Goal: Information Seeking & Learning: Learn about a topic

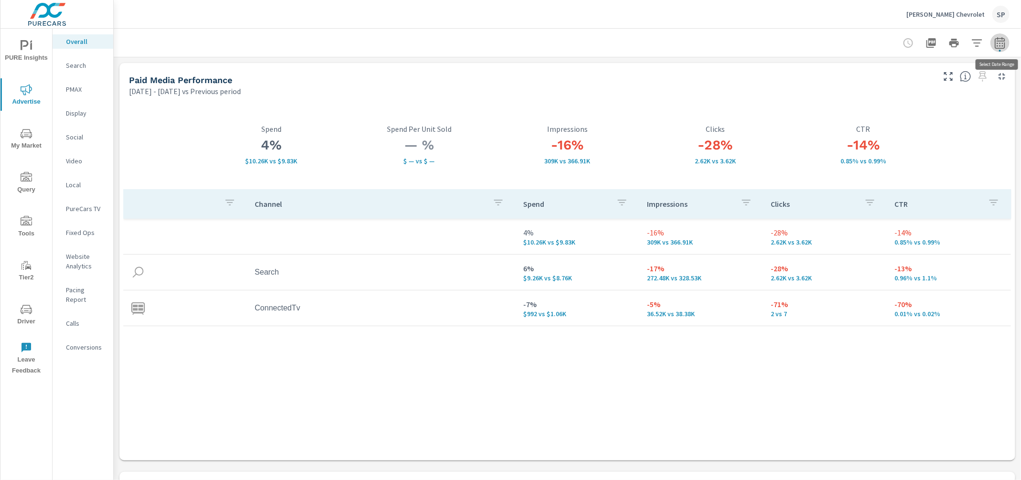
click at [1000, 41] on icon "button" at bounding box center [999, 42] width 11 height 11
select select "Previous period"
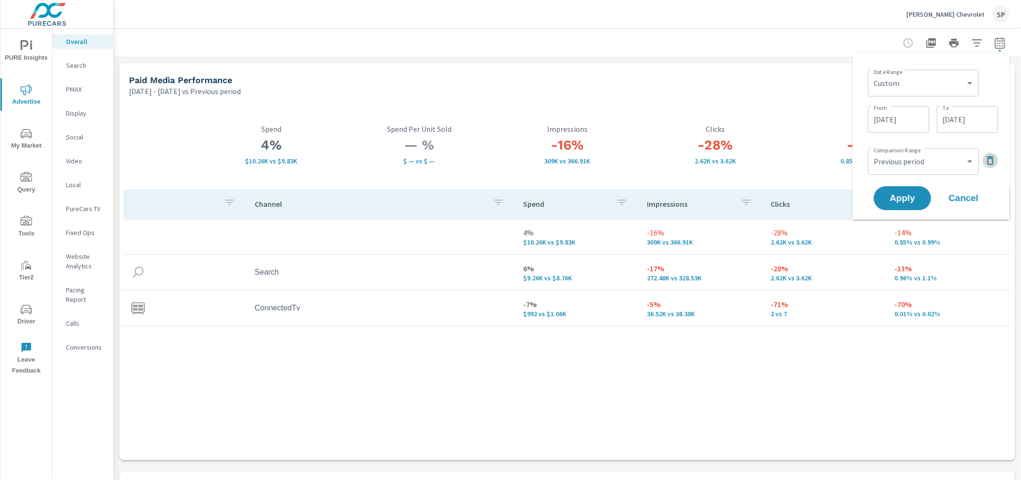
click at [988, 157] on icon "button" at bounding box center [990, 160] width 7 height 9
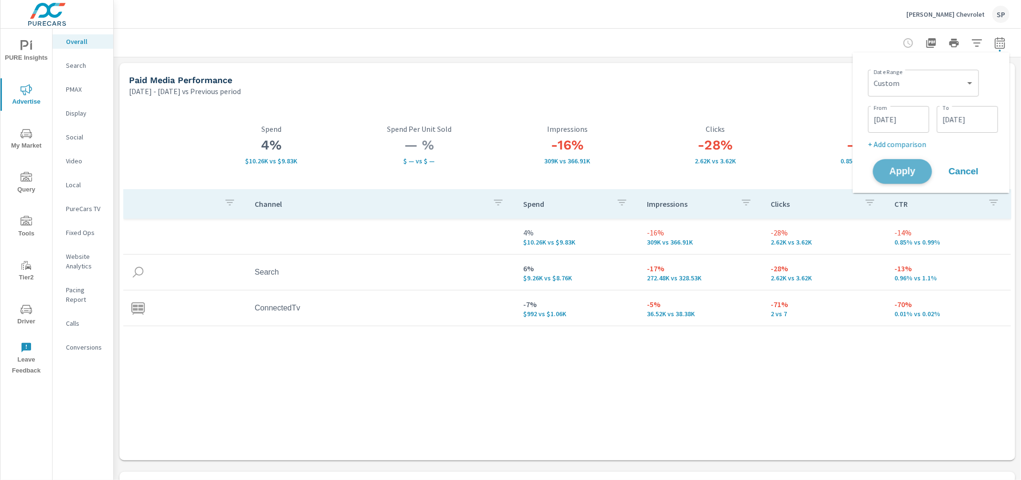
click at [903, 172] on span "Apply" at bounding box center [902, 171] width 39 height 9
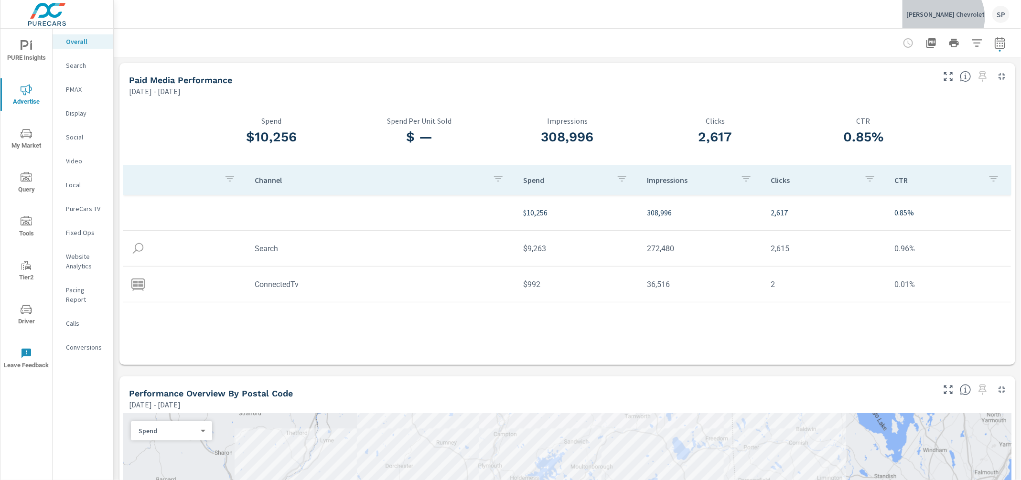
click at [976, 17] on p "[PERSON_NAME] Chevrolet" at bounding box center [946, 14] width 78 height 9
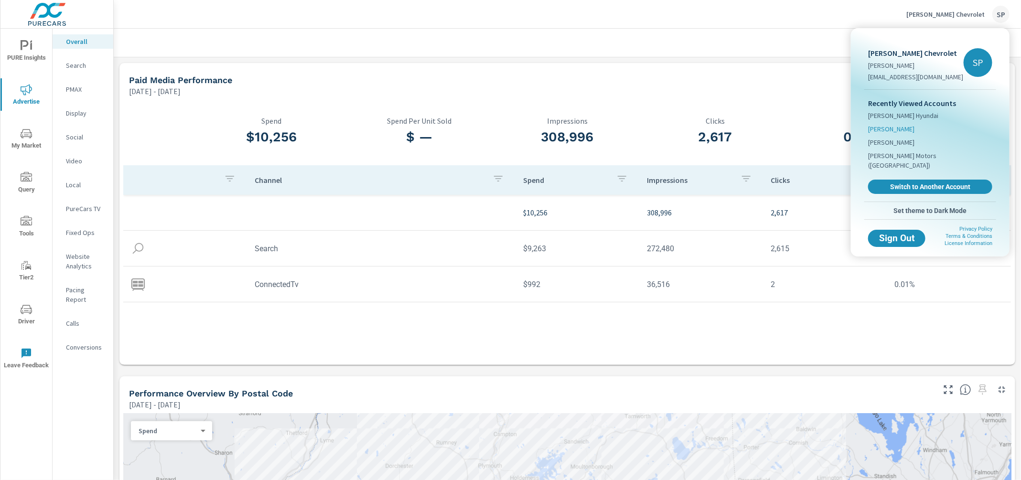
click at [893, 128] on span "[PERSON_NAME]" at bounding box center [891, 129] width 46 height 10
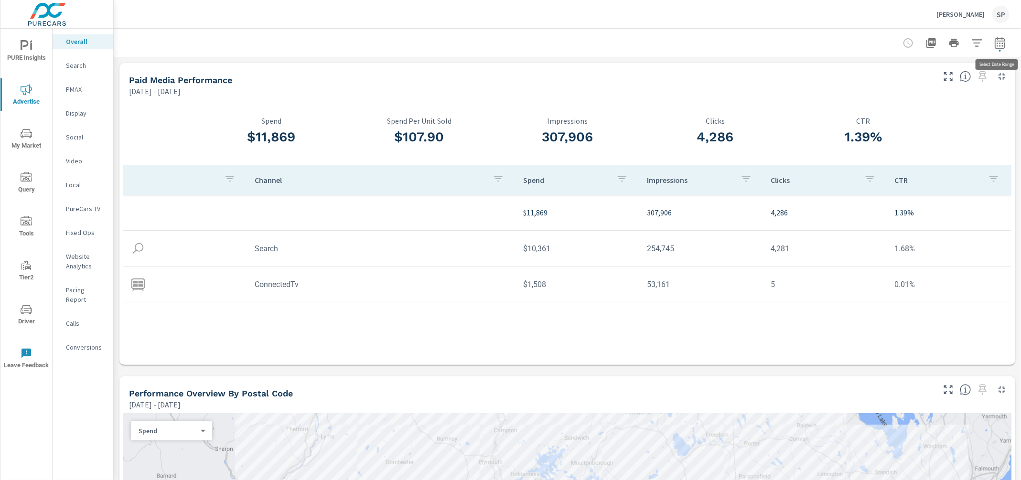
click at [1004, 43] on icon "button" at bounding box center [999, 42] width 11 height 11
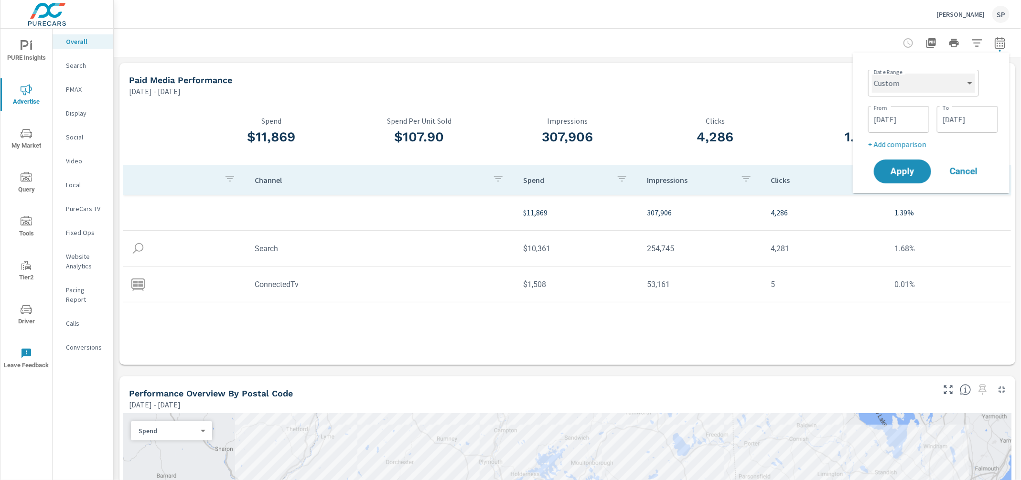
click at [910, 85] on select "Custom [DATE] Last week Last 7 days Last 14 days Last 30 days Last 45 days Last…" at bounding box center [923, 83] width 103 height 19
click at [872, 74] on select "Custom [DATE] Last week Last 7 days Last 14 days Last 30 days Last 45 days Last…" at bounding box center [923, 83] width 103 height 19
select select "Last 30 days"
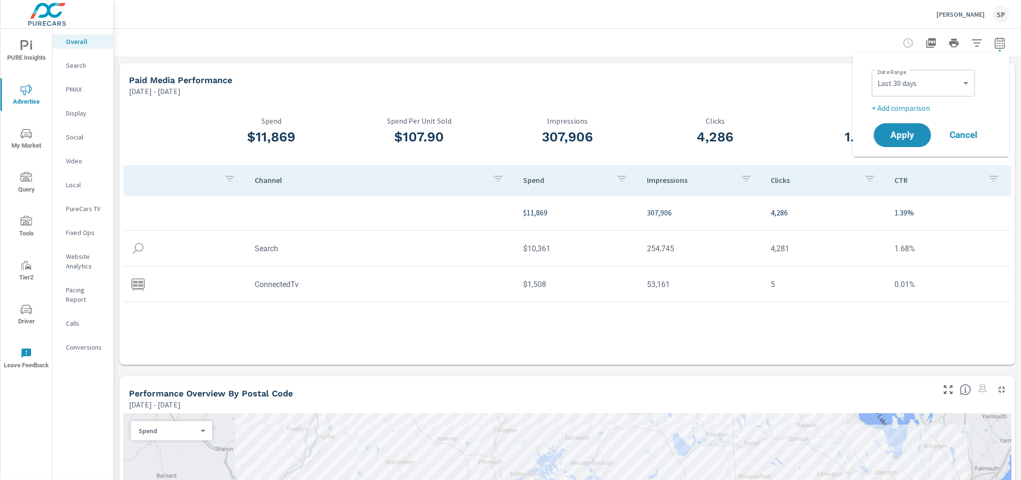
click at [911, 108] on p "+ Add comparison" at bounding box center [933, 107] width 122 height 11
select select "Previous period"
click at [904, 160] on span "Apply" at bounding box center [902, 162] width 39 height 9
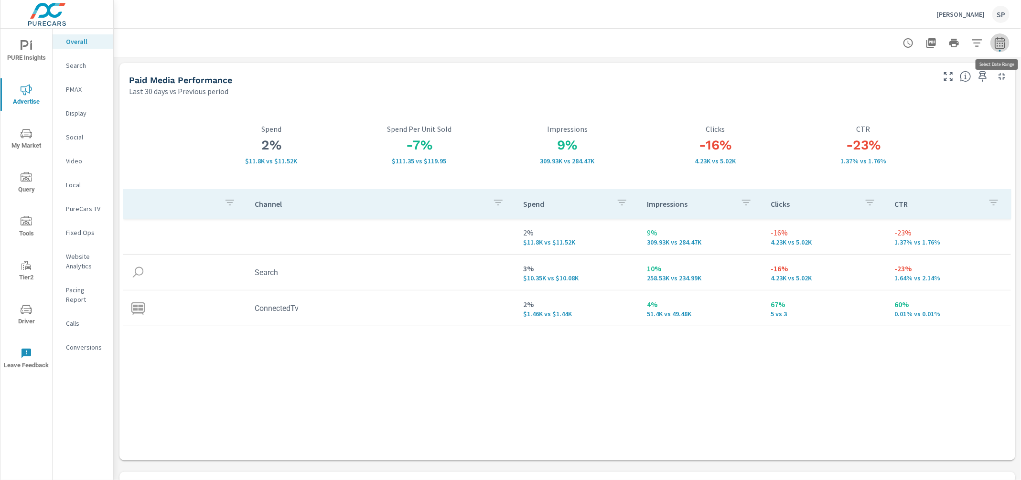
click at [1002, 42] on icon "button" at bounding box center [999, 42] width 11 height 11
select select "Last 30 days"
select select "Previous period"
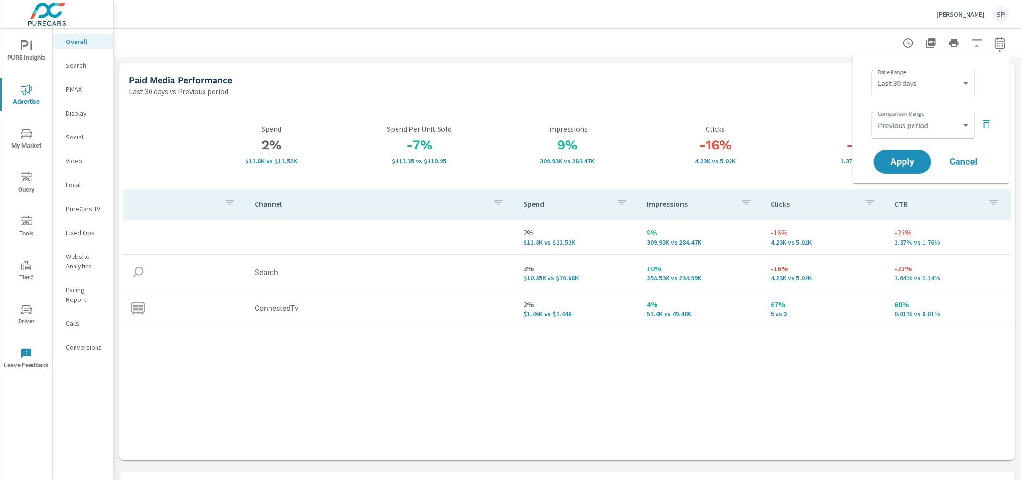
click at [987, 131] on button "button" at bounding box center [986, 124] width 15 height 15
click at [912, 135] on span "Apply" at bounding box center [902, 135] width 39 height 9
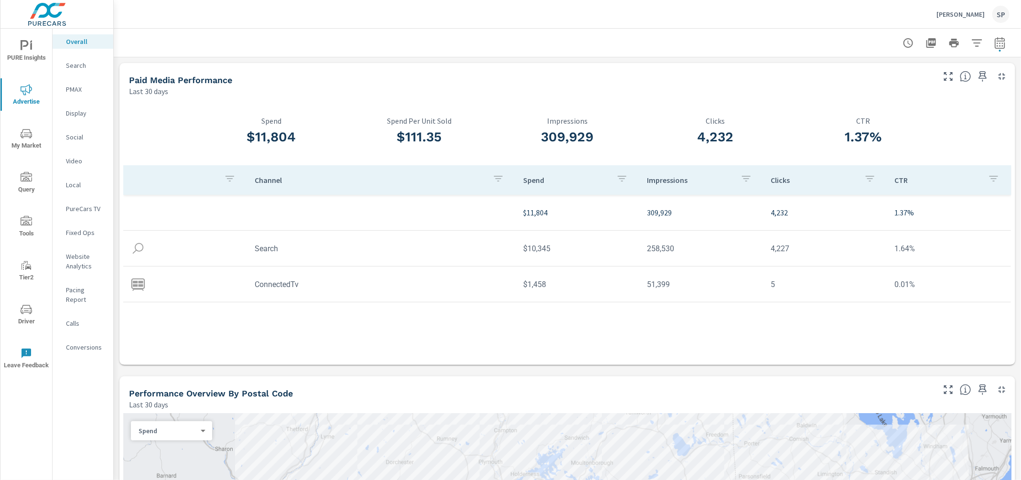
click at [1002, 41] on icon "button" at bounding box center [1000, 42] width 10 height 11
select select "Last 30 days"
click at [825, 26] on div "[PERSON_NAME] Toyota SP" at bounding box center [567, 14] width 885 height 28
click at [1002, 44] on icon "button" at bounding box center [999, 42] width 11 height 11
select select "Last 30 days"
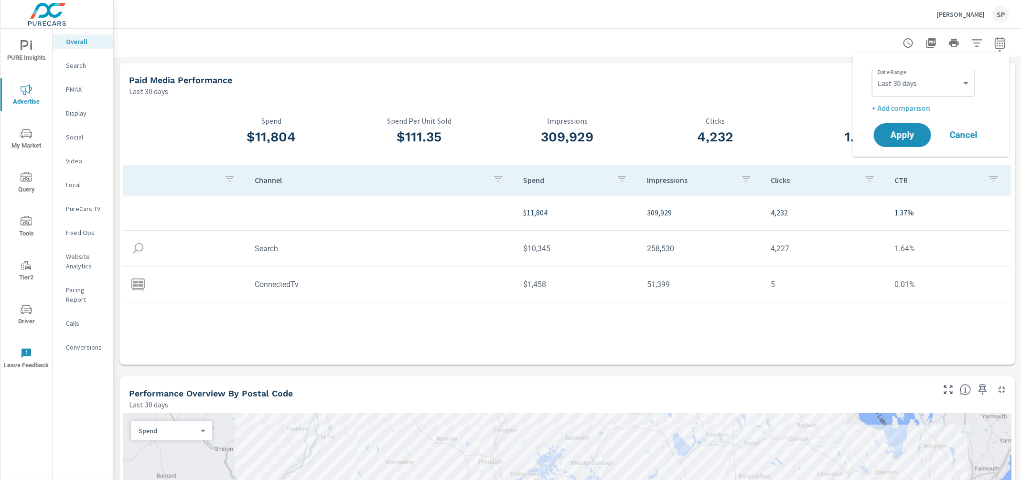
click at [924, 103] on p "+ Add comparison" at bounding box center [933, 107] width 122 height 11
select select "Previous period"
click at [898, 160] on span "Apply" at bounding box center [902, 162] width 39 height 9
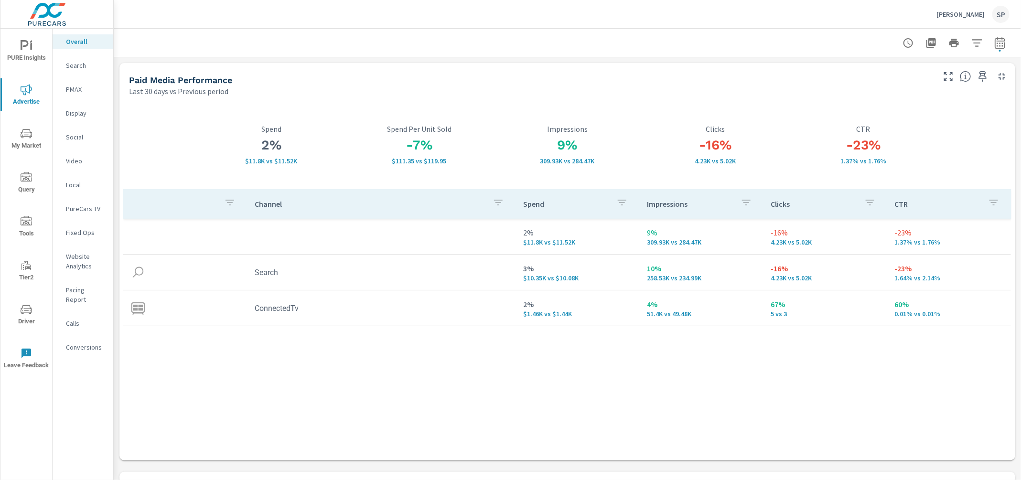
click at [76, 91] on p "PMAX" at bounding box center [86, 90] width 40 height 10
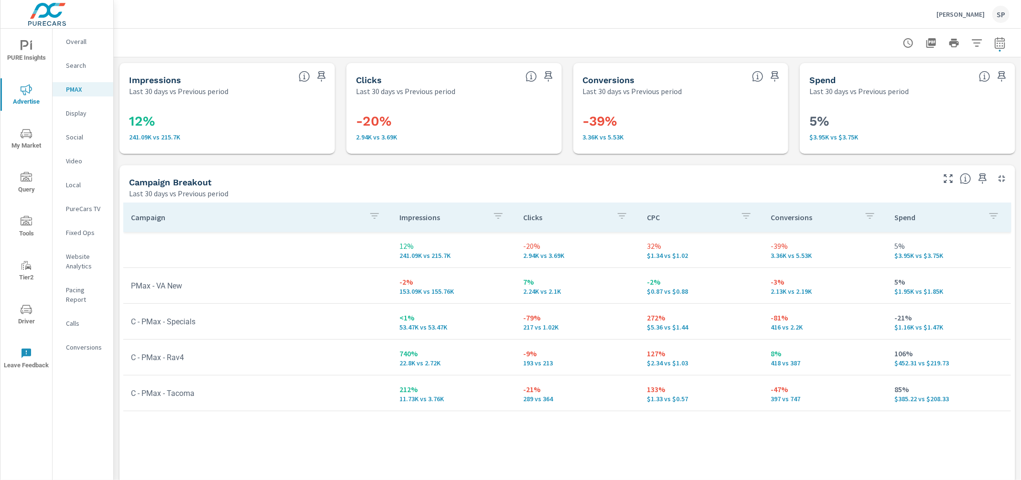
scroll to position [16, 0]
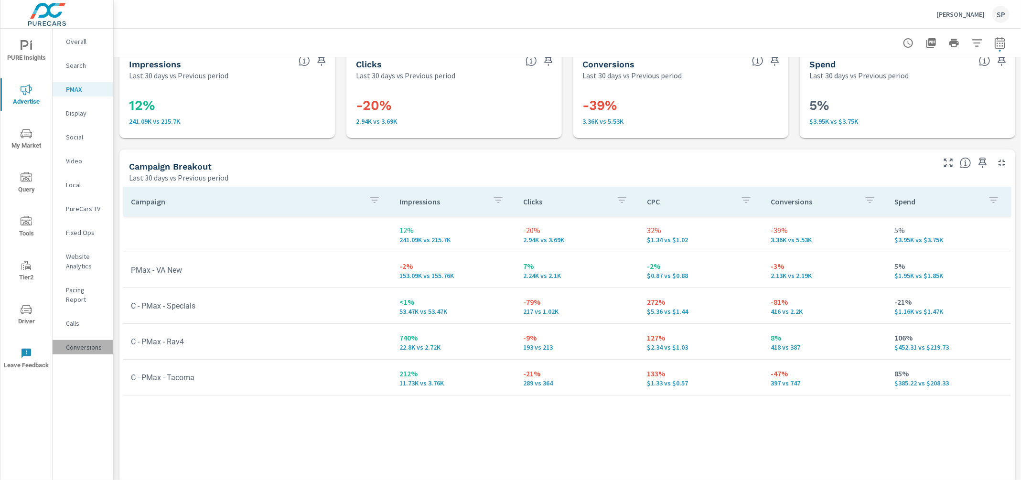
click at [87, 343] on p "Conversions" at bounding box center [86, 348] width 40 height 10
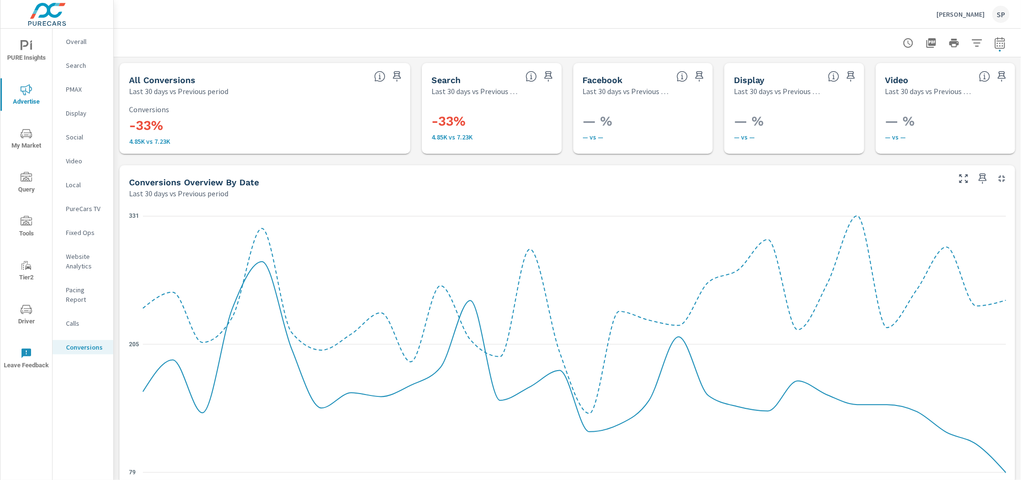
click at [954, 12] on p "[PERSON_NAME]" at bounding box center [961, 14] width 48 height 9
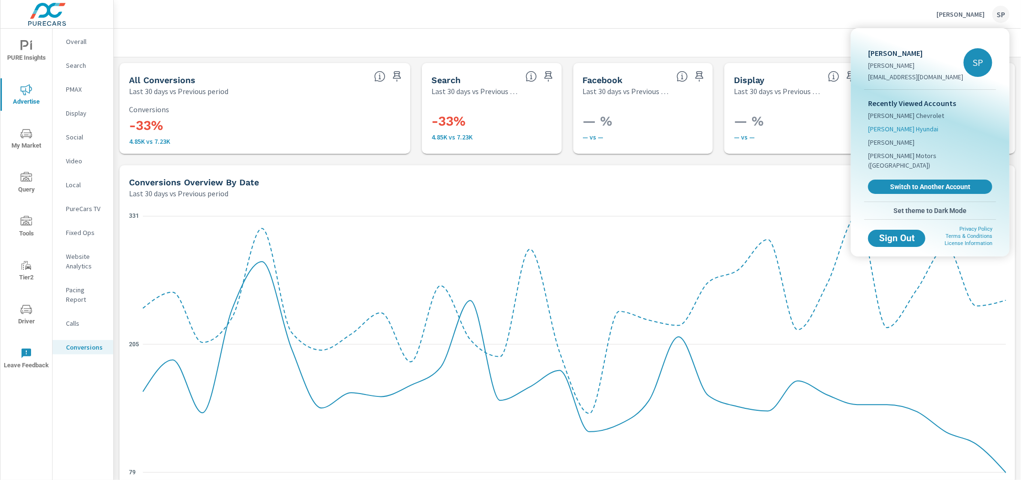
click at [902, 125] on span "[PERSON_NAME] Hyundai" at bounding box center [903, 129] width 70 height 10
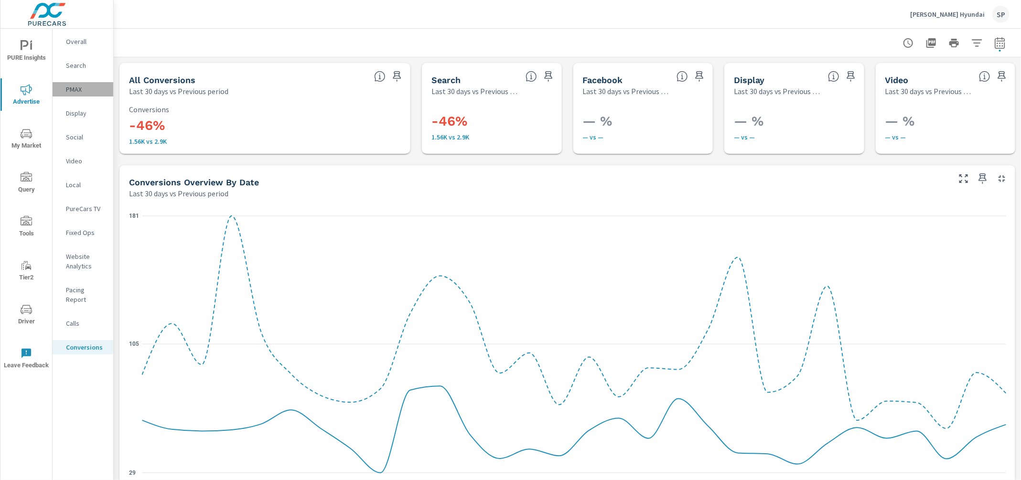
click at [75, 86] on p "PMAX" at bounding box center [86, 90] width 40 height 10
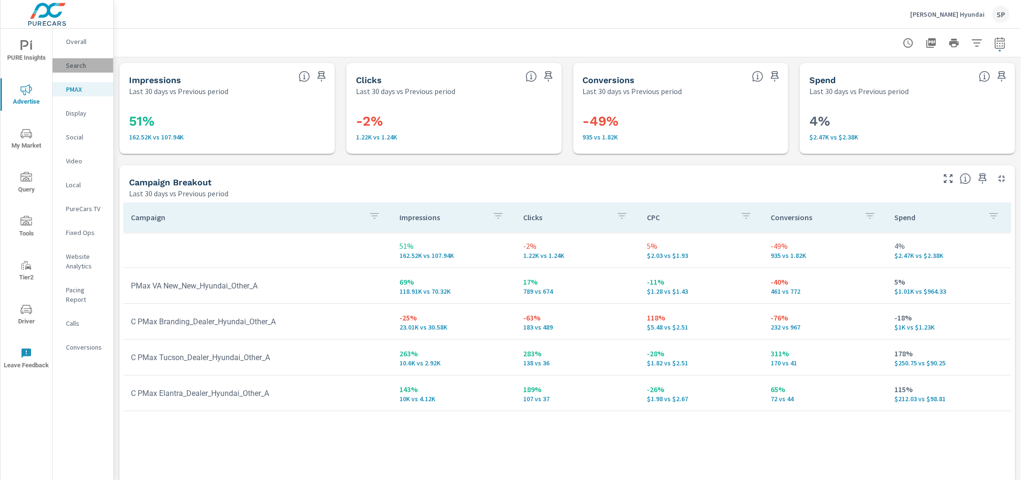
click at [77, 67] on p "Search" at bounding box center [86, 66] width 40 height 10
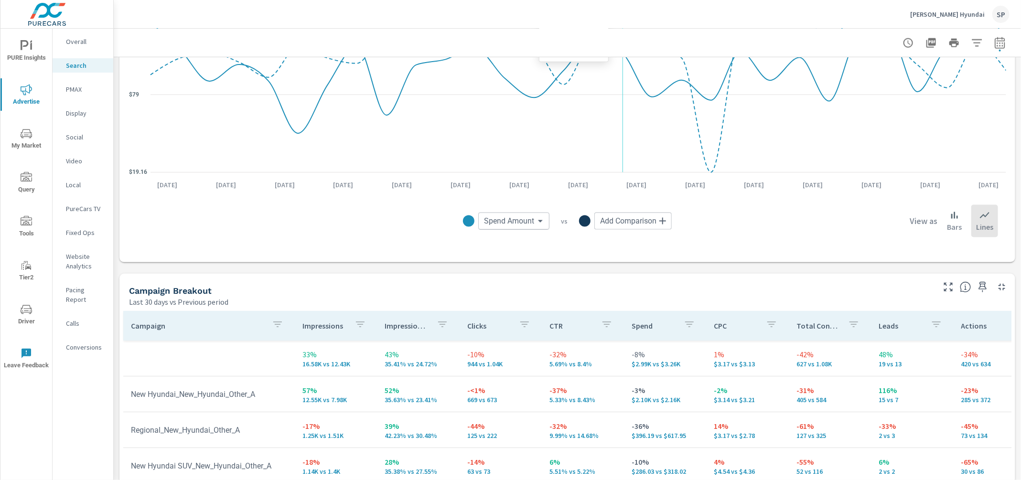
scroll to position [726, 0]
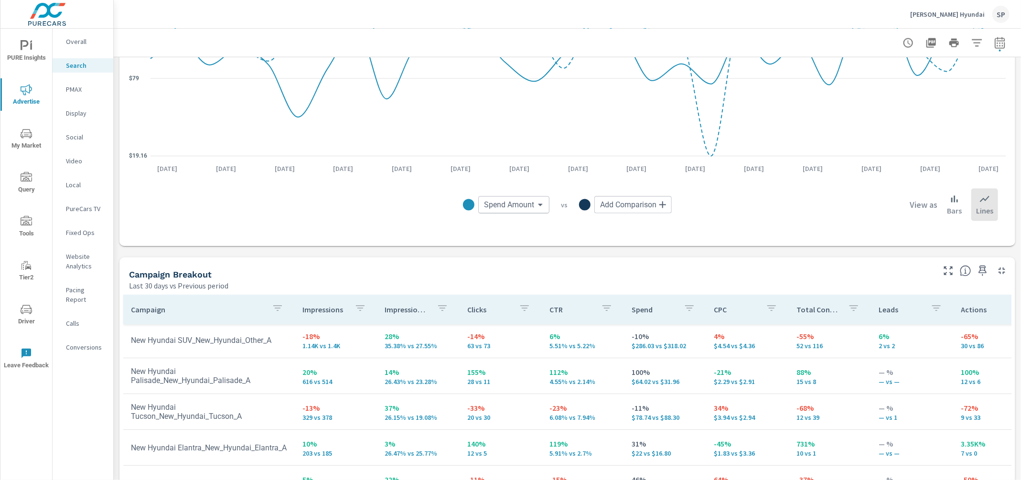
scroll to position [80, 0]
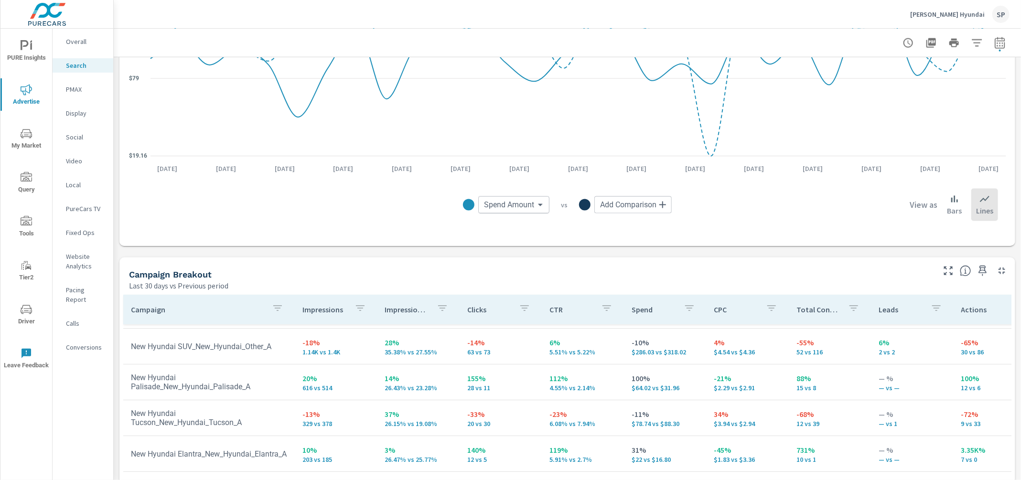
scroll to position [125, 0]
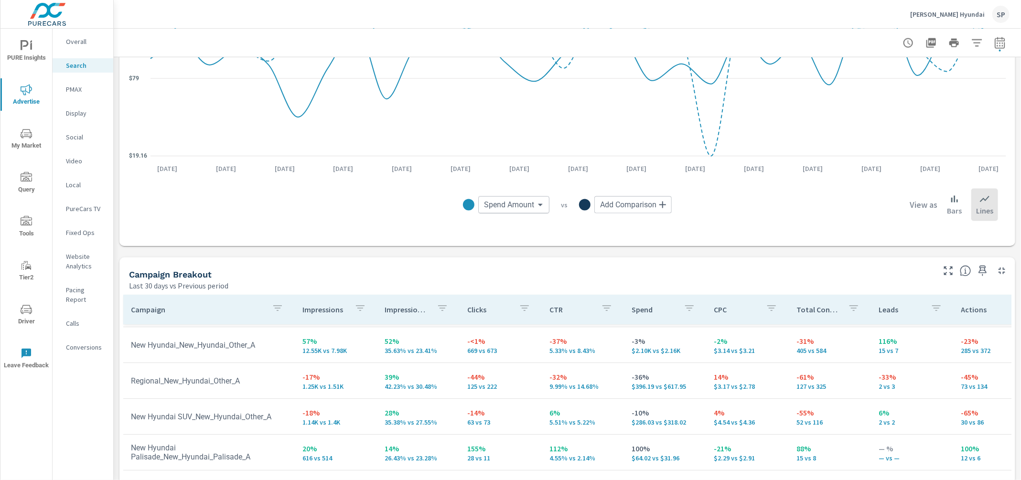
scroll to position [38, 0]
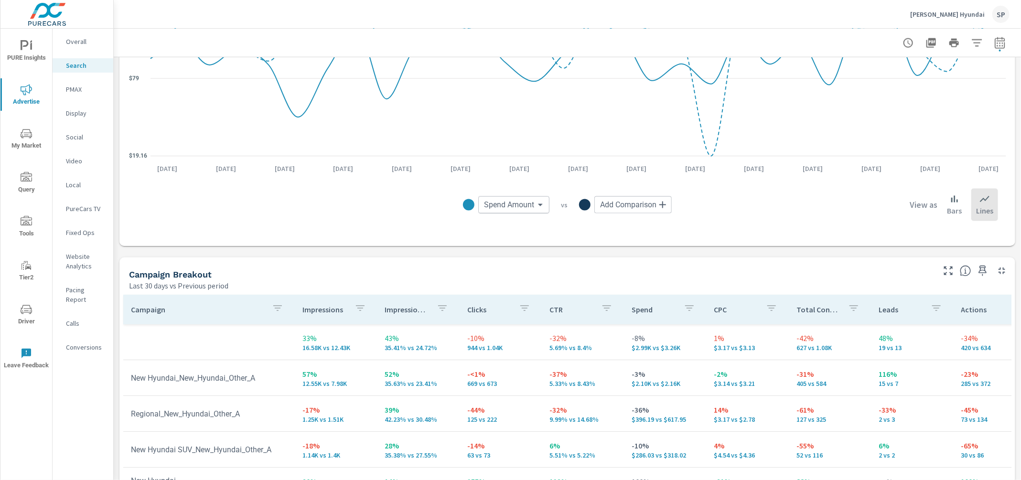
scroll to position [1, 0]
click at [83, 266] on p "Website Analytics" at bounding box center [86, 261] width 40 height 19
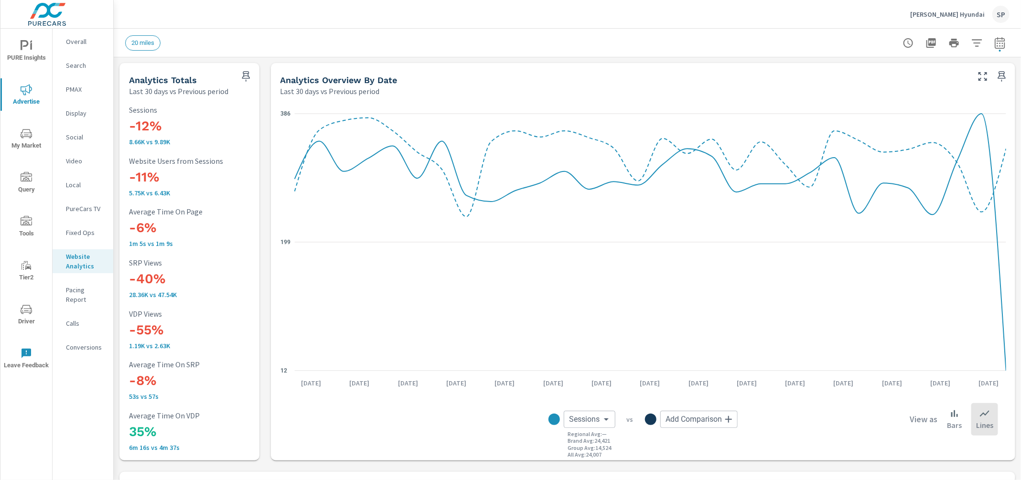
click at [239, 42] on div "20 miles" at bounding box center [500, 42] width 751 height 15
click at [31, 139] on icon "nav menu" at bounding box center [26, 133] width 11 height 11
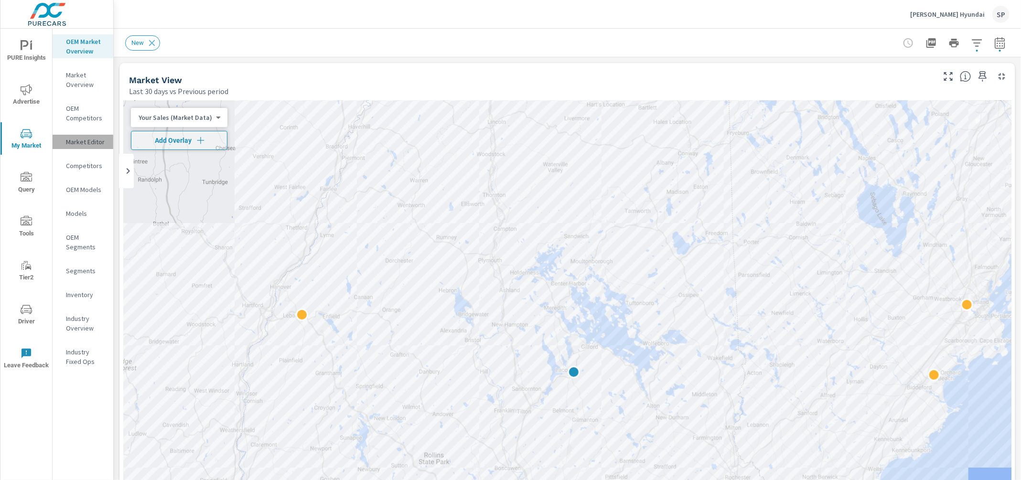
click at [90, 140] on p "Market Editor" at bounding box center [86, 142] width 40 height 10
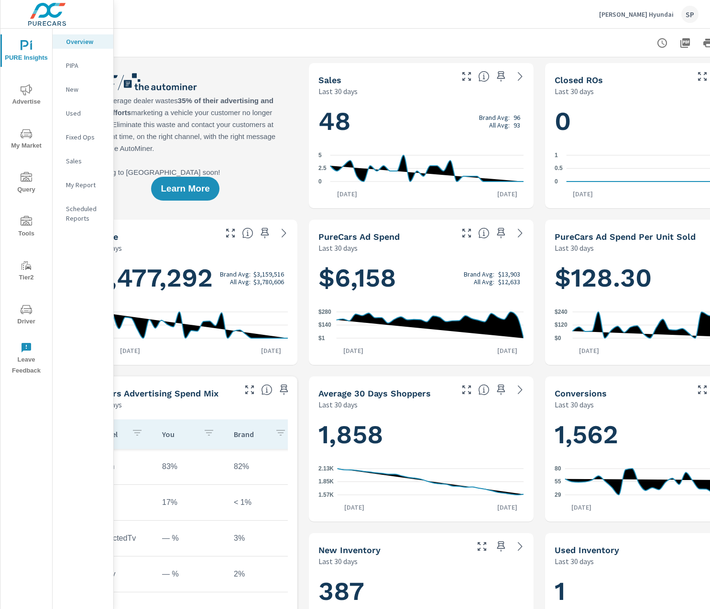
scroll to position [0, 111]
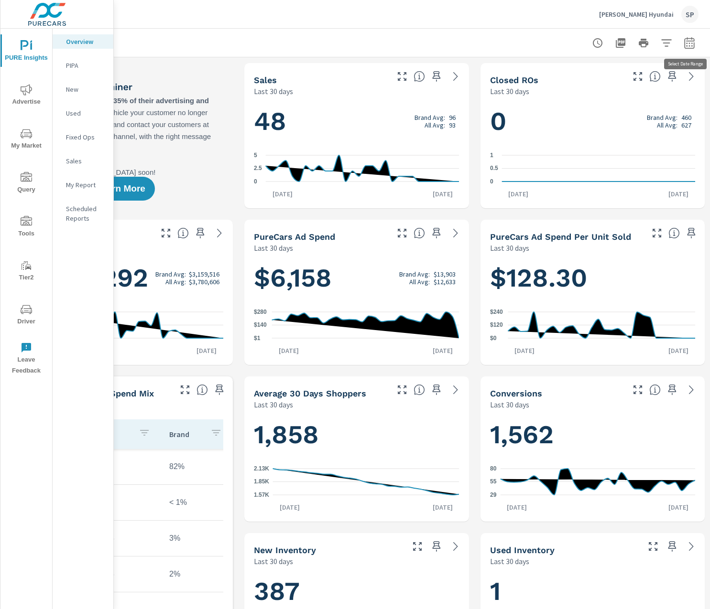
click at [692, 44] on icon "button" at bounding box center [688, 42] width 11 height 11
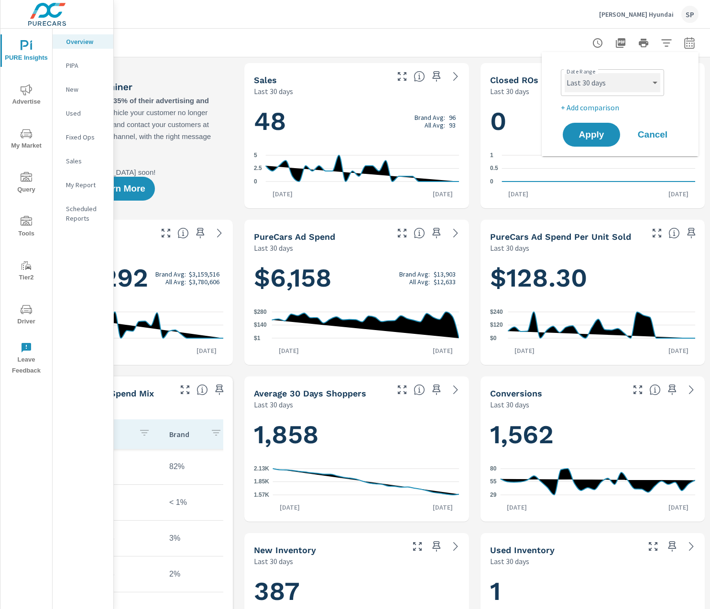
click at [631, 84] on select "Custom [DATE] Last week Last 7 days Last 14 days Last 30 days Last 45 days Last…" at bounding box center [612, 82] width 96 height 19
click at [564, 73] on select "Custom [DATE] Last week Last 7 days Last 14 days Last 30 days Last 45 days Last…" at bounding box center [612, 82] width 96 height 19
select select "Last month"
click at [594, 133] on span "Apply" at bounding box center [591, 134] width 39 height 9
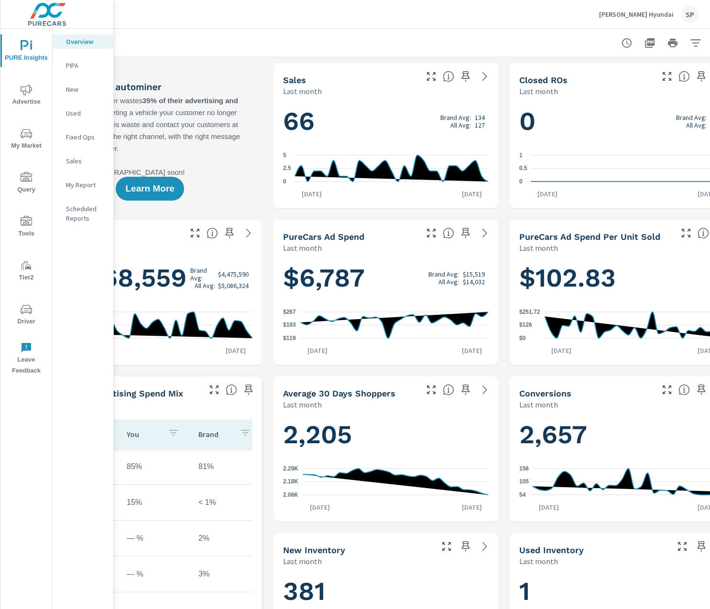
scroll to position [0, 111]
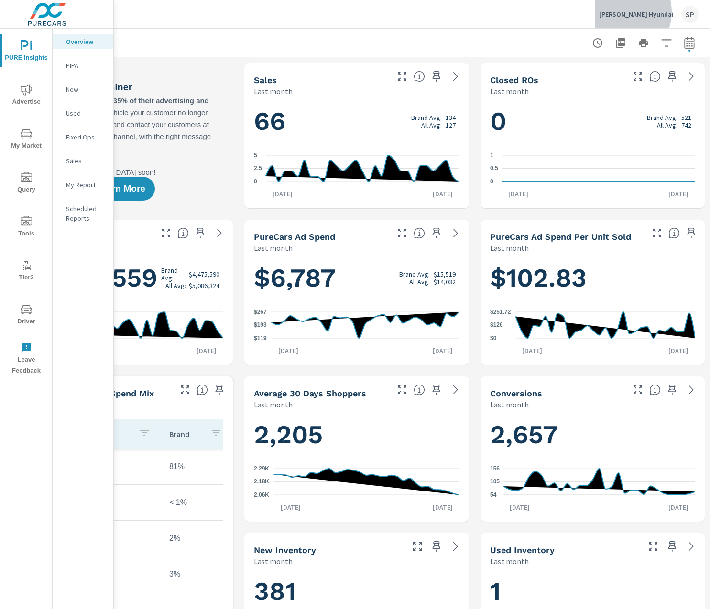
click at [654, 12] on p "[PERSON_NAME] Hyundai" at bounding box center [636, 14] width 75 height 9
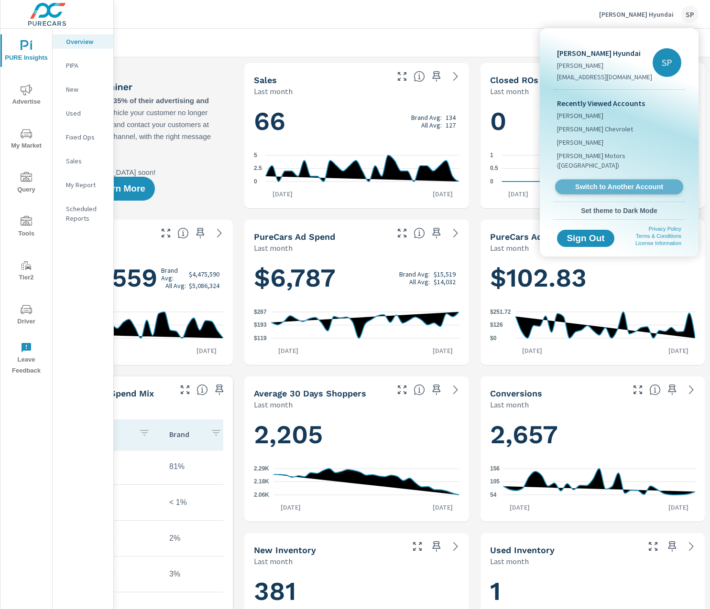
click at [628, 183] on span "Switch to Another Account" at bounding box center [618, 187] width 117 height 9
